Goal: Answer question/provide support: Answer question/provide support

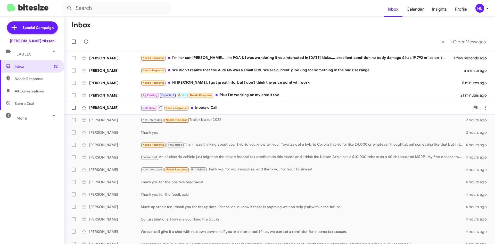
click at [127, 110] on div "[PERSON_NAME]" at bounding box center [115, 107] width 52 height 5
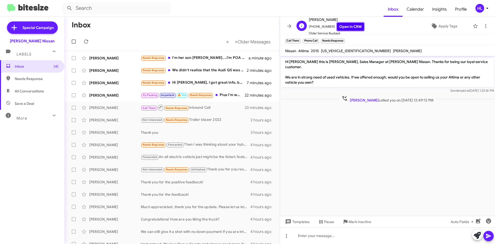
click at [339, 27] on link "Open in CRM" at bounding box center [350, 27] width 27 height 8
click at [351, 29] on link "Open in CRM" at bounding box center [350, 27] width 27 height 8
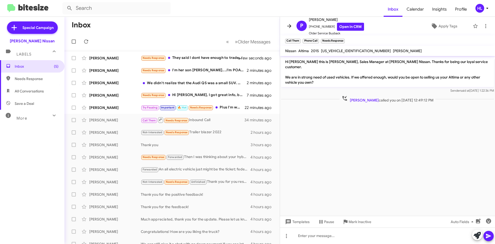
click at [288, 25] on icon at bounding box center [289, 26] width 6 height 6
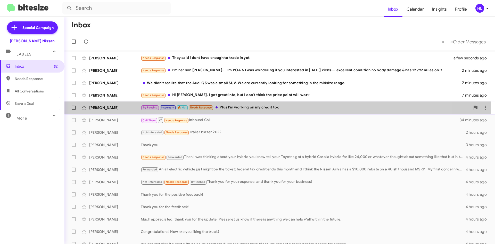
click at [111, 109] on div "[PERSON_NAME]" at bounding box center [115, 107] width 52 height 5
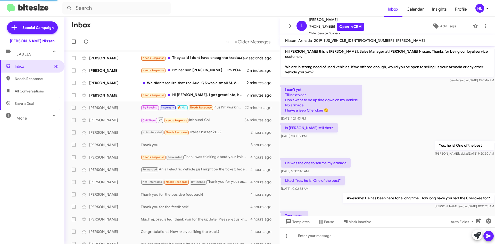
scroll to position [89, 0]
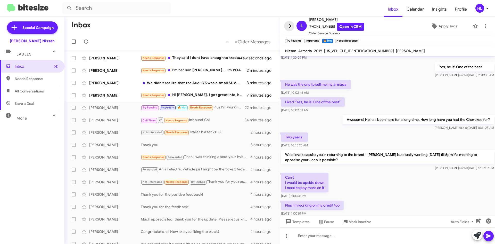
click at [289, 30] on button at bounding box center [289, 26] width 10 height 10
